Goal: Task Accomplishment & Management: Manage account settings

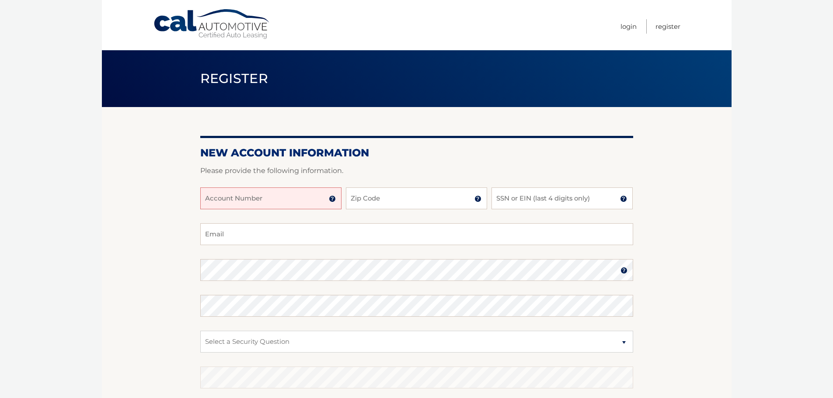
drag, startPoint x: 443, startPoint y: 36, endPoint x: 458, endPoint y: 32, distance: 15.8
click at [443, 36] on nav "Menu Login Register" at bounding box center [479, 25] width 402 height 50
click at [626, 25] on link "Login" at bounding box center [628, 26] width 16 height 14
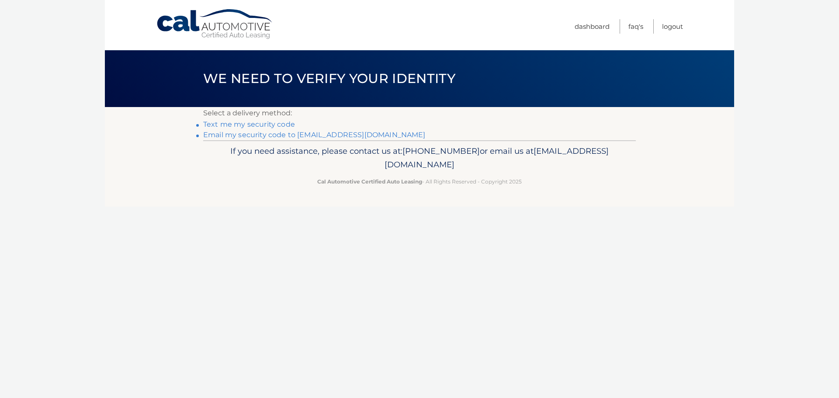
click at [312, 136] on link "Email my security code to a*@mrtcarting.com" at bounding box center [314, 135] width 222 height 8
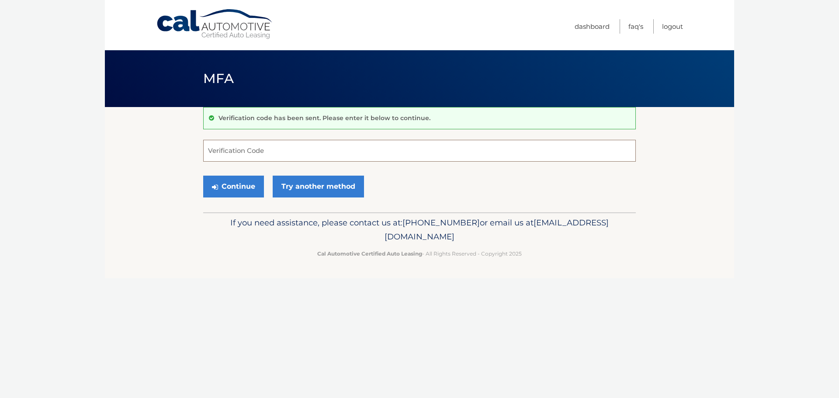
click at [304, 155] on input "Verification Code" at bounding box center [419, 151] width 433 height 22
paste input "412550"
type input "412550"
click at [242, 191] on button "Continue" at bounding box center [233, 187] width 61 height 22
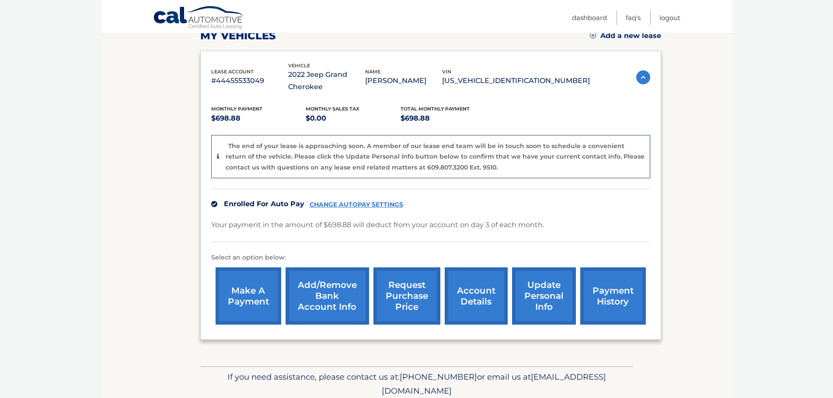
scroll to position [131, 0]
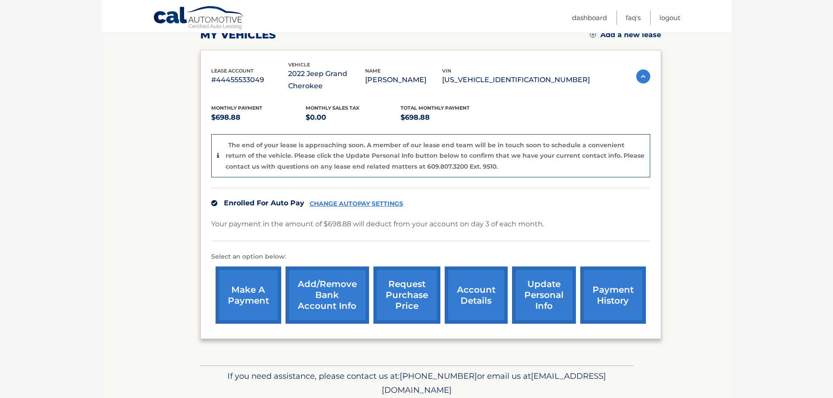
click at [361, 205] on link "CHANGE AUTOPAY SETTINGS" at bounding box center [356, 203] width 94 height 7
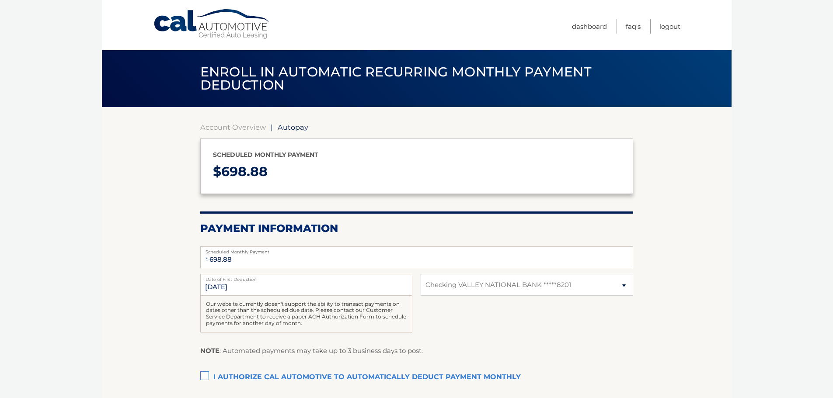
select select "MDEwNTU4ZTctZTdjOC00MjEzLWFlY2EtODhhOGM0ZWZlYWE2"
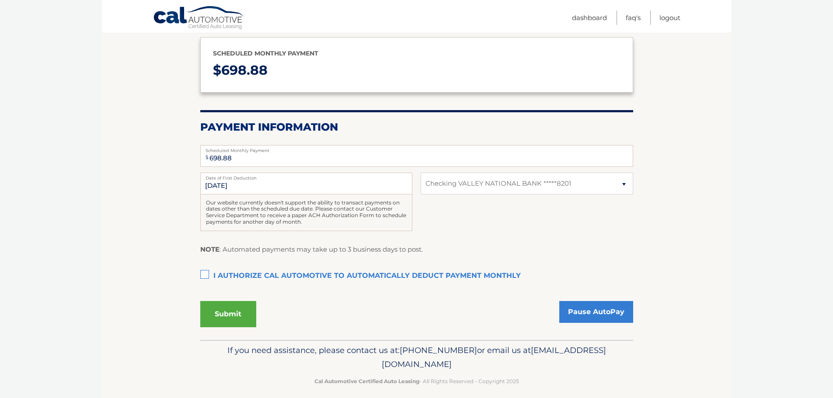
scroll to position [109, 0]
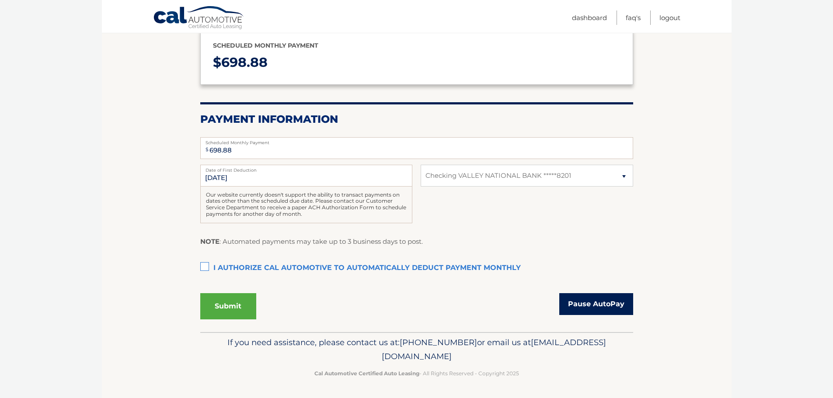
click at [591, 309] on link "Pause AutoPay" at bounding box center [596, 304] width 74 height 22
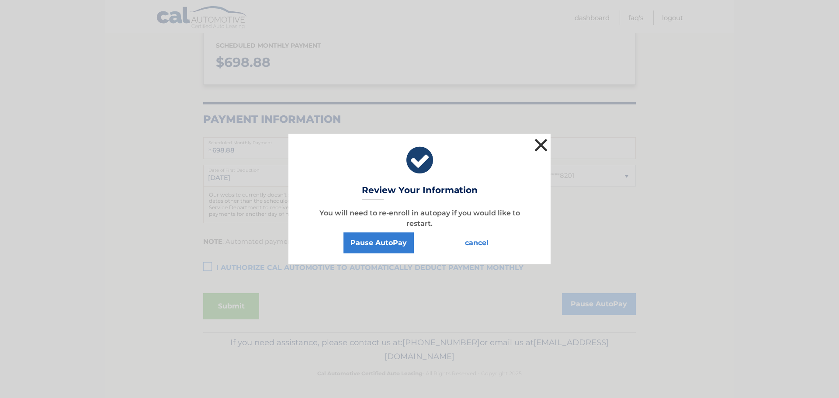
click at [544, 145] on button "×" at bounding box center [540, 144] width 17 height 17
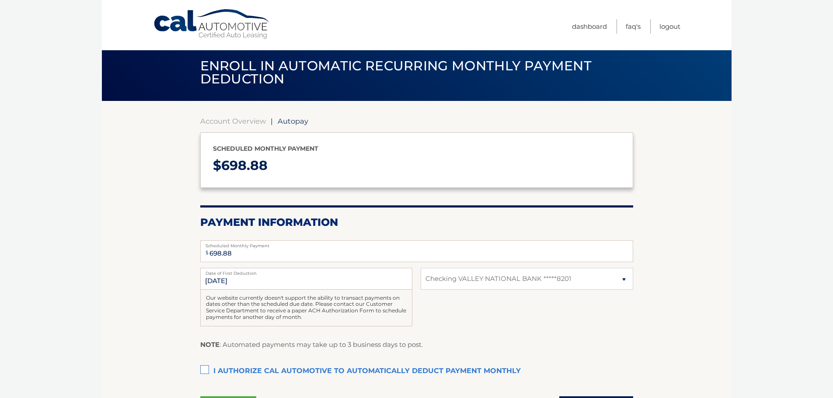
scroll to position [0, 0]
